Goal: Information Seeking & Learning: Learn about a topic

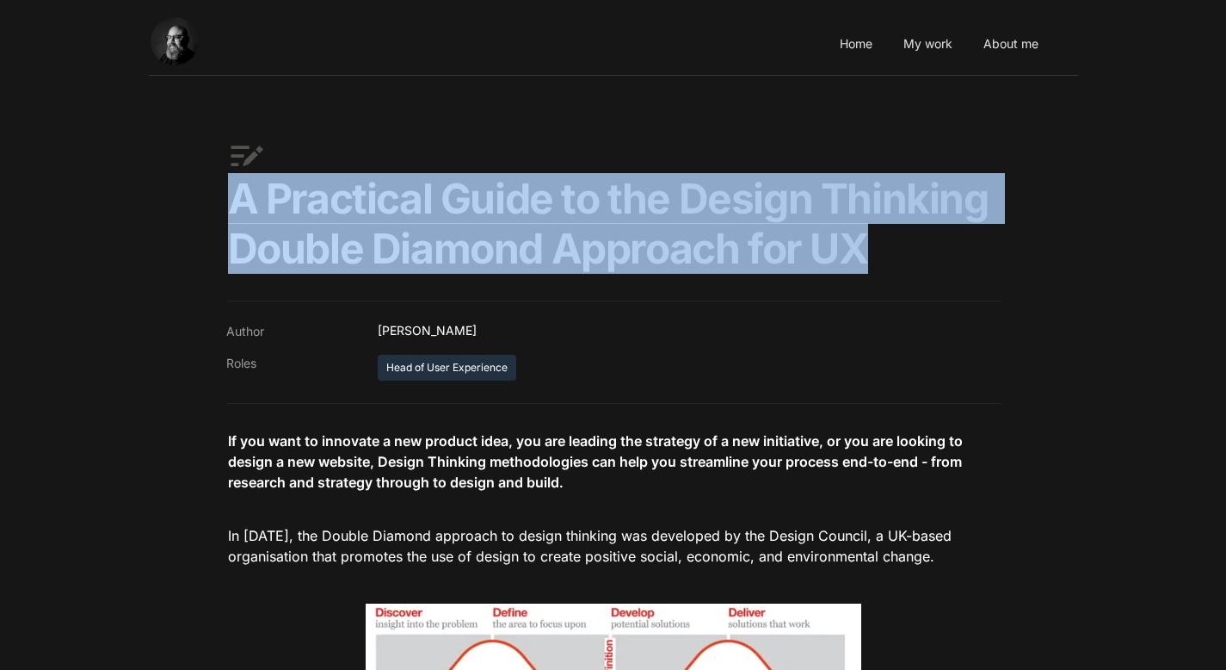
drag, startPoint x: 230, startPoint y: 205, endPoint x: 884, endPoint y: 247, distance: 655.4
click at [886, 247] on h1 "A Practical Guide to the Design Thinking Double Diamond Approach for UX" at bounding box center [613, 223] width 775 height 102
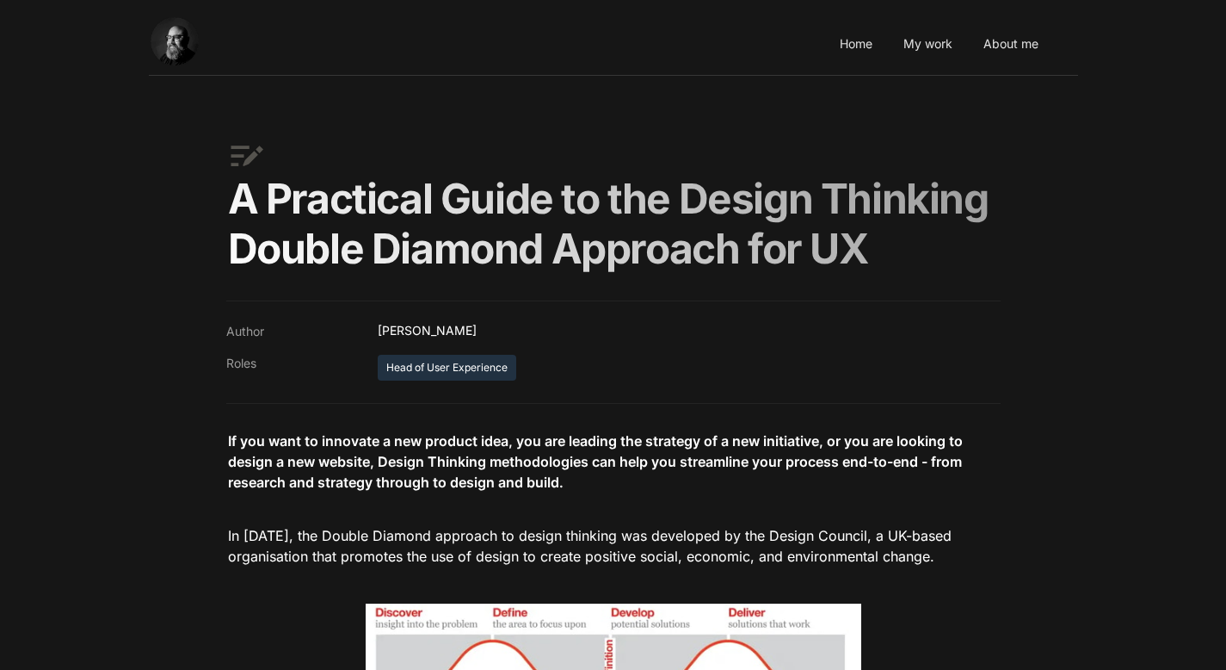
click at [580, 244] on h1 "A Practical Guide to the Design Thinking Double Diamond Approach for UX" at bounding box center [613, 223] width 775 height 102
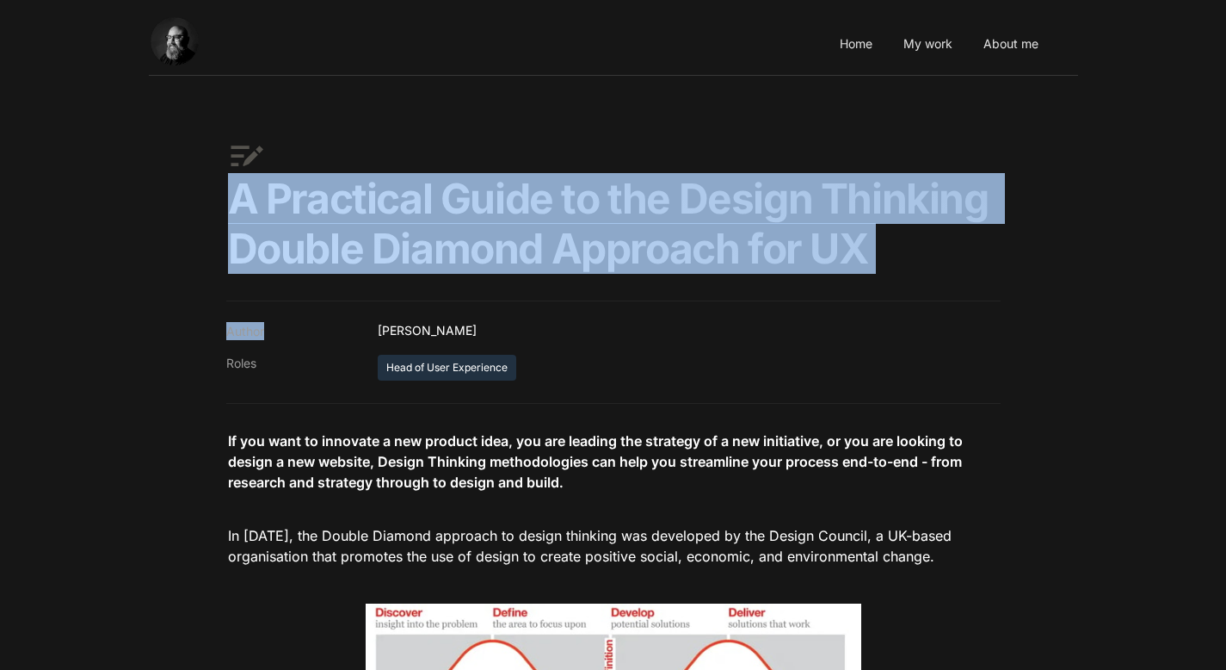
drag, startPoint x: 238, startPoint y: 207, endPoint x: 1004, endPoint y: 301, distance: 772.6
copy main "A Practical Guide to the Design Thinking Double Diamond Approach for UX Author"
click at [179, 41] on img "Main" at bounding box center [189, 41] width 77 height 48
